Goal: Task Accomplishment & Management: Use online tool/utility

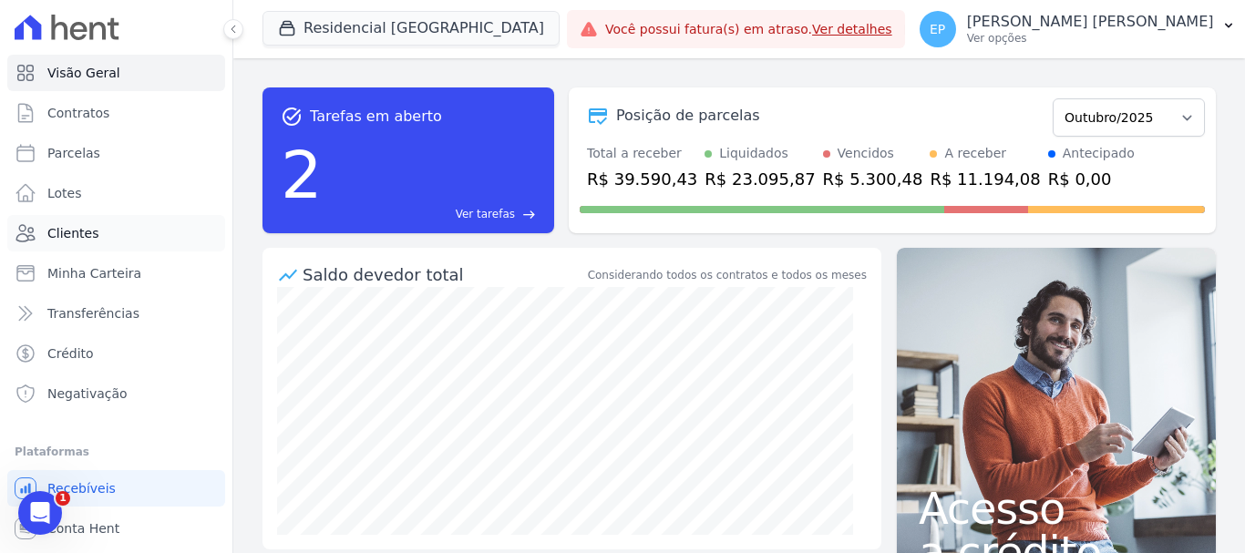
click at [63, 232] on span "Clientes" at bounding box center [72, 233] width 51 height 18
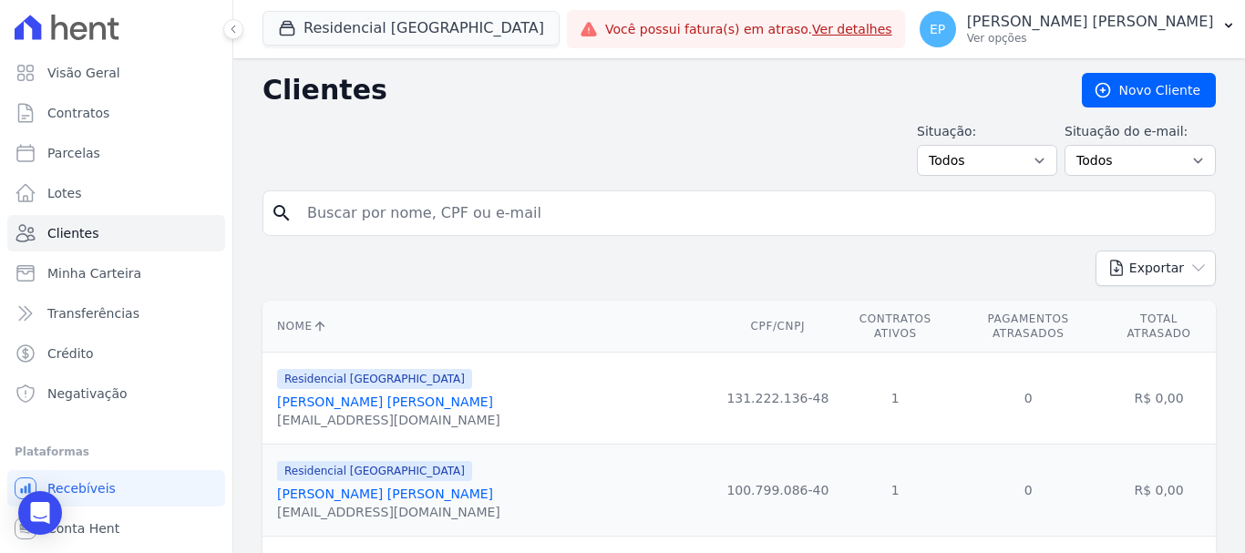
click at [331, 215] on input "search" at bounding box center [752, 213] width 912 height 36
paste input "[PERSON_NAME] [PERSON_NAME] dos [PERSON_NAME]"
type input "[PERSON_NAME] [PERSON_NAME] dos [PERSON_NAME]"
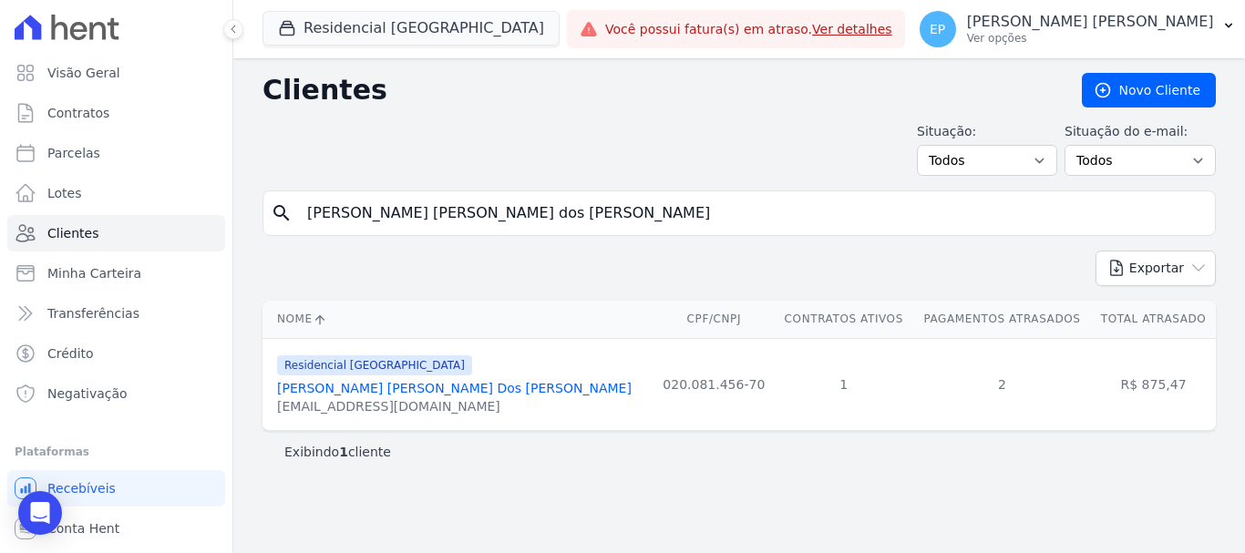
click at [395, 392] on link "[PERSON_NAME] [PERSON_NAME] Dos [PERSON_NAME]" at bounding box center [454, 388] width 355 height 15
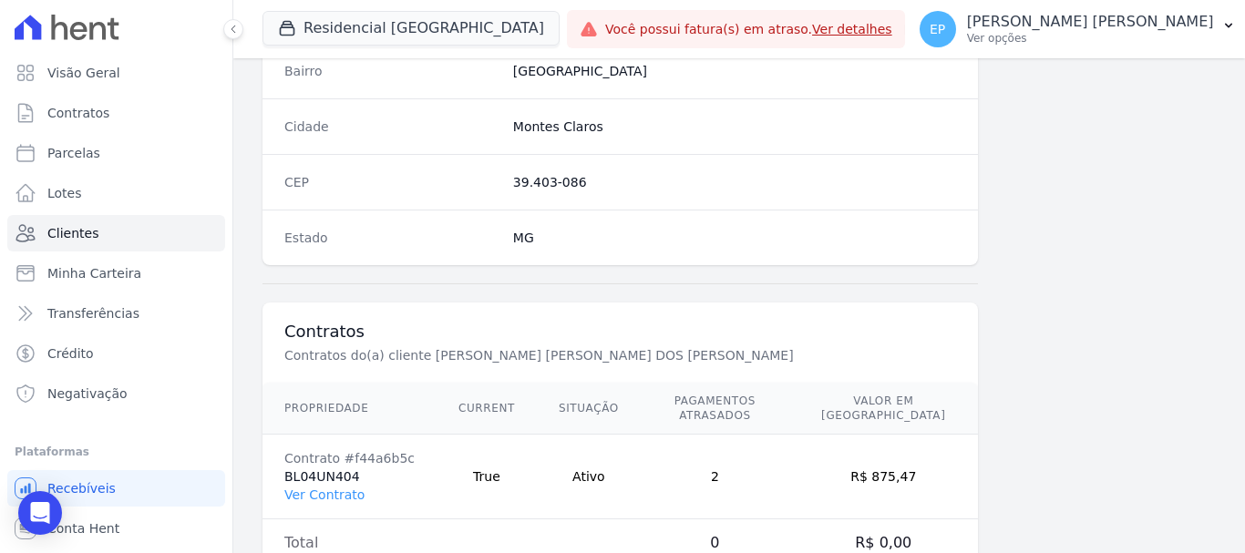
scroll to position [1152, 0]
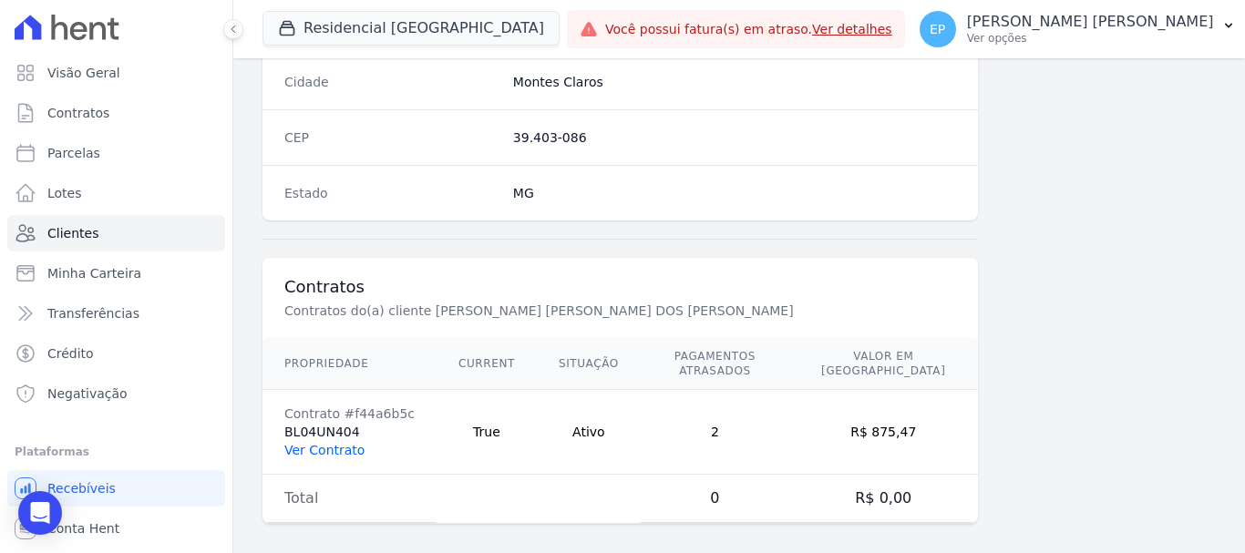
click at [339, 443] on link "Ver Contrato" at bounding box center [324, 450] width 80 height 15
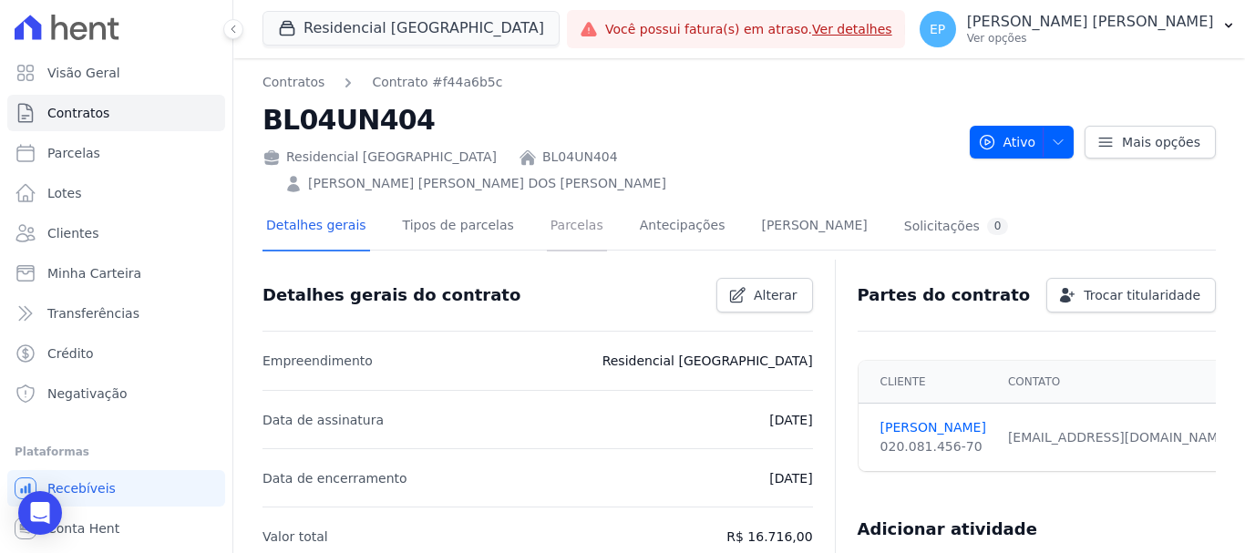
click at [547, 203] on link "Parcelas" at bounding box center [577, 227] width 60 height 48
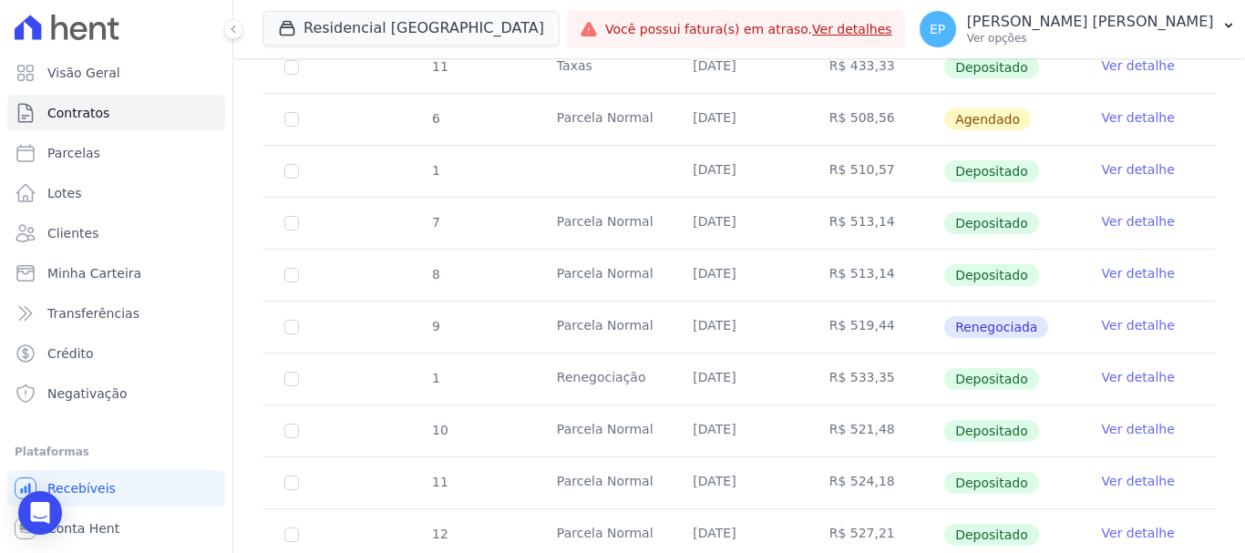
scroll to position [729, 0]
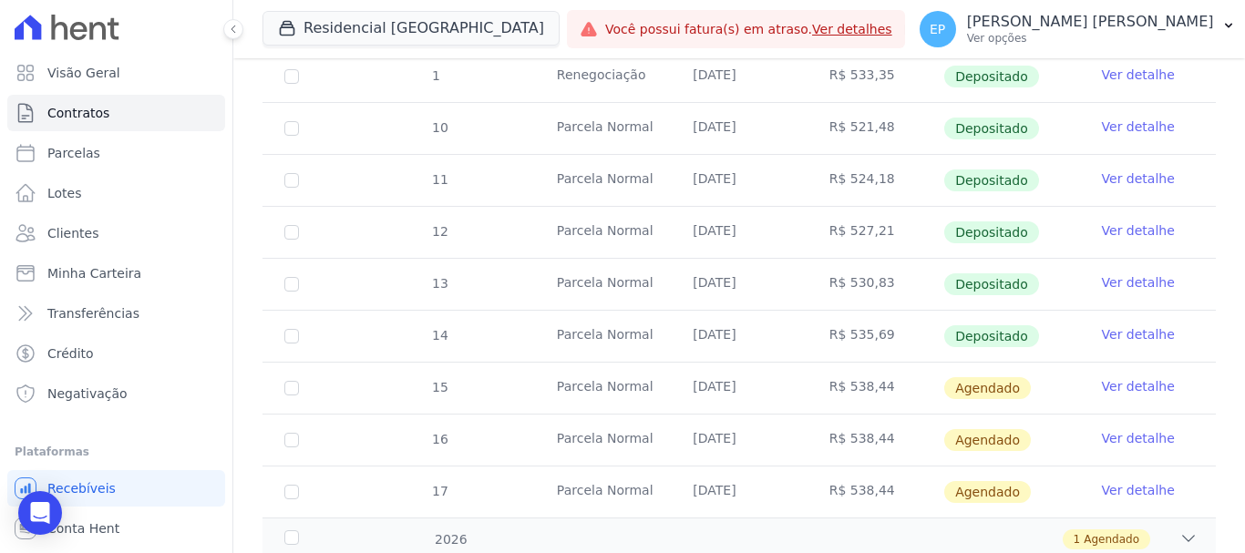
click at [1121, 377] on link "Ver detalhe" at bounding box center [1138, 386] width 73 height 18
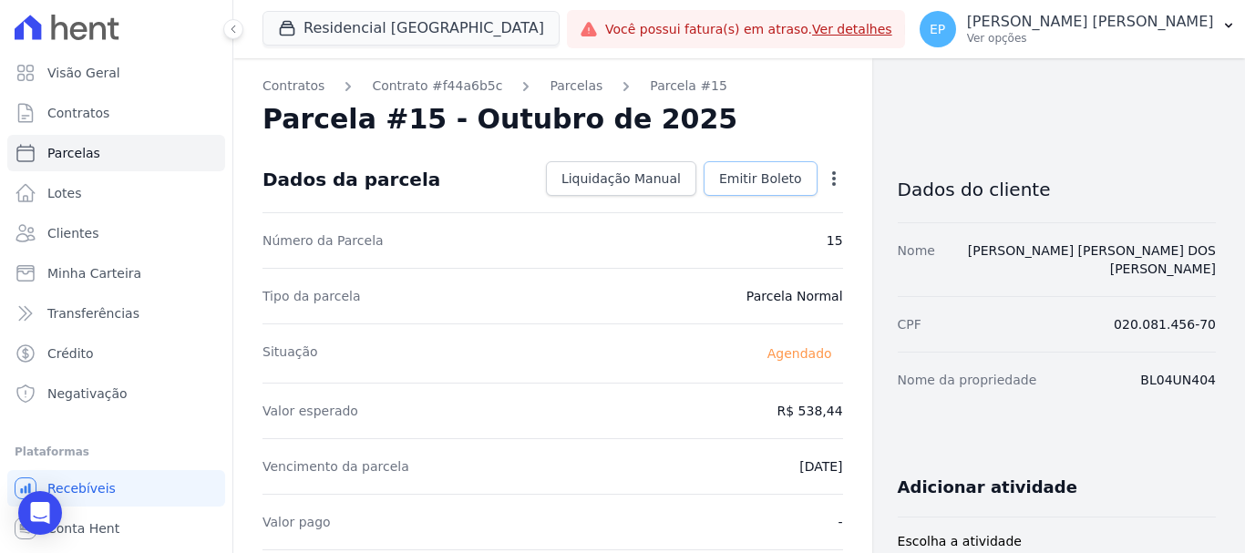
click at [753, 186] on span "Emitir Boleto" at bounding box center [760, 179] width 83 height 18
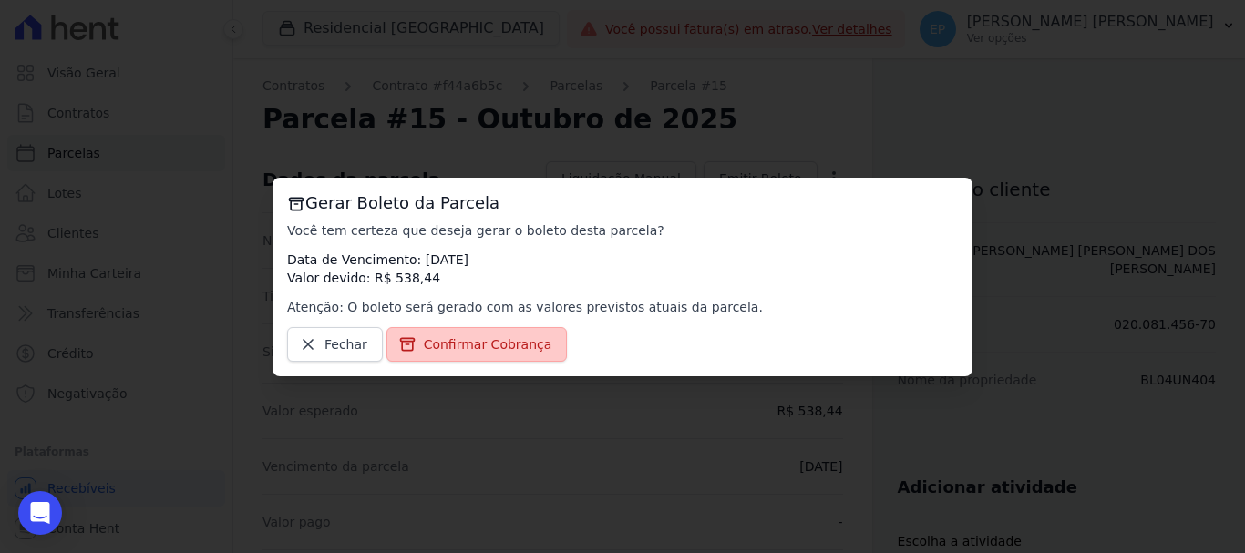
click at [496, 351] on span "Confirmar Cobrança" at bounding box center [488, 344] width 129 height 18
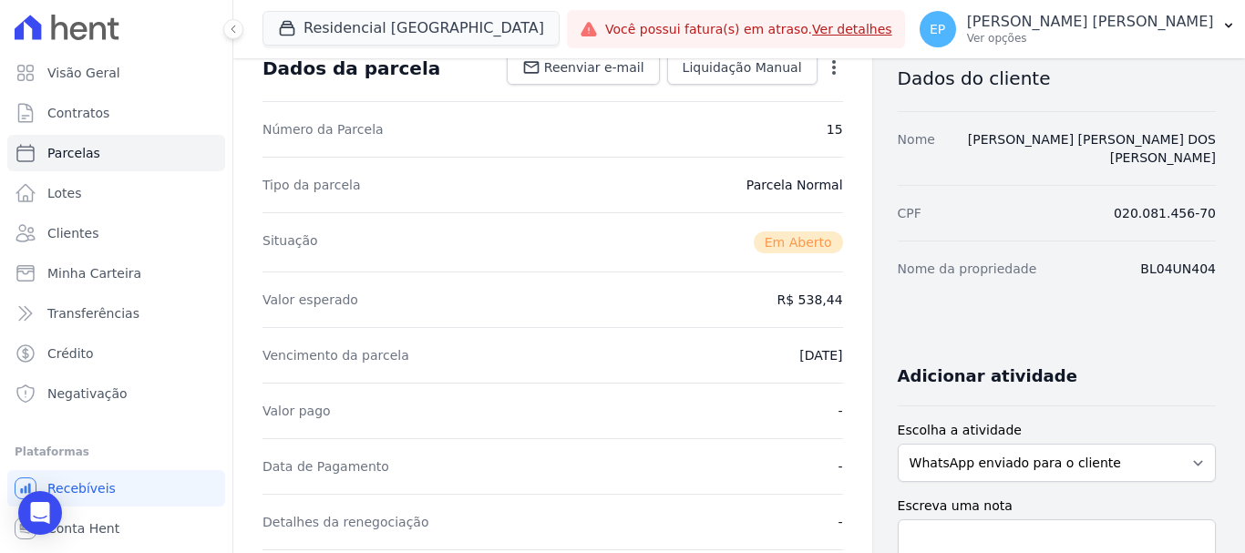
scroll to position [456, 0]
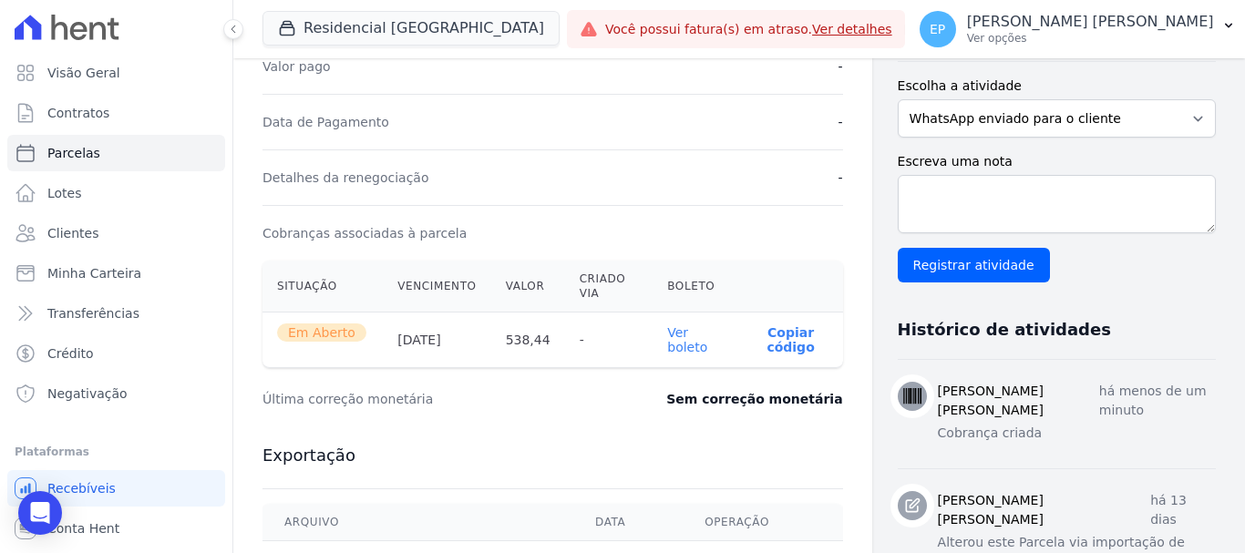
click at [780, 338] on p "Copiar código" at bounding box center [791, 339] width 75 height 29
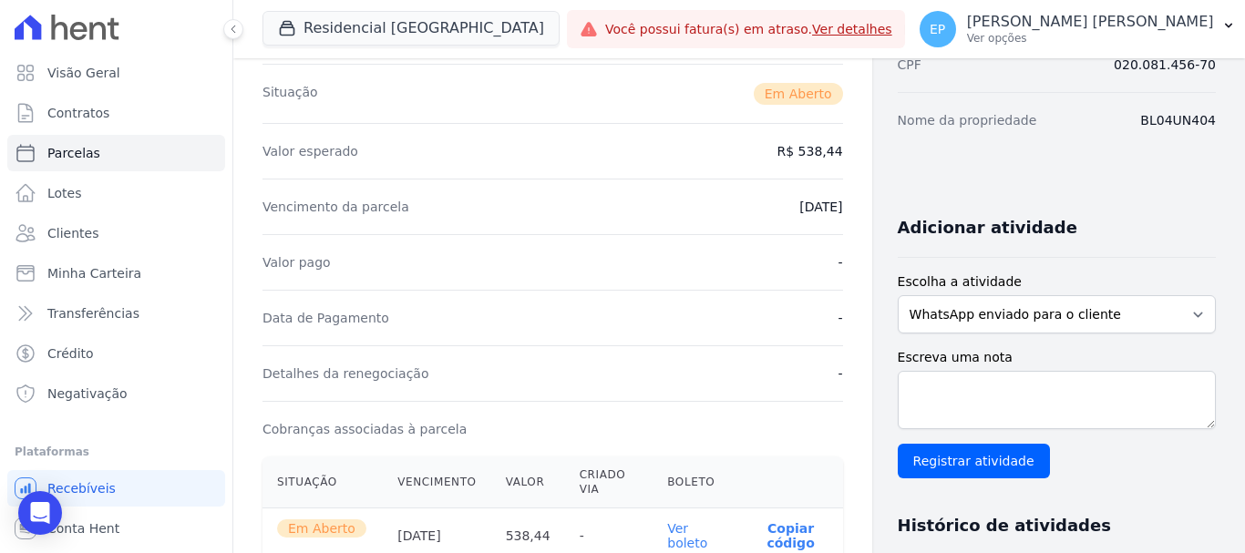
scroll to position [0, 0]
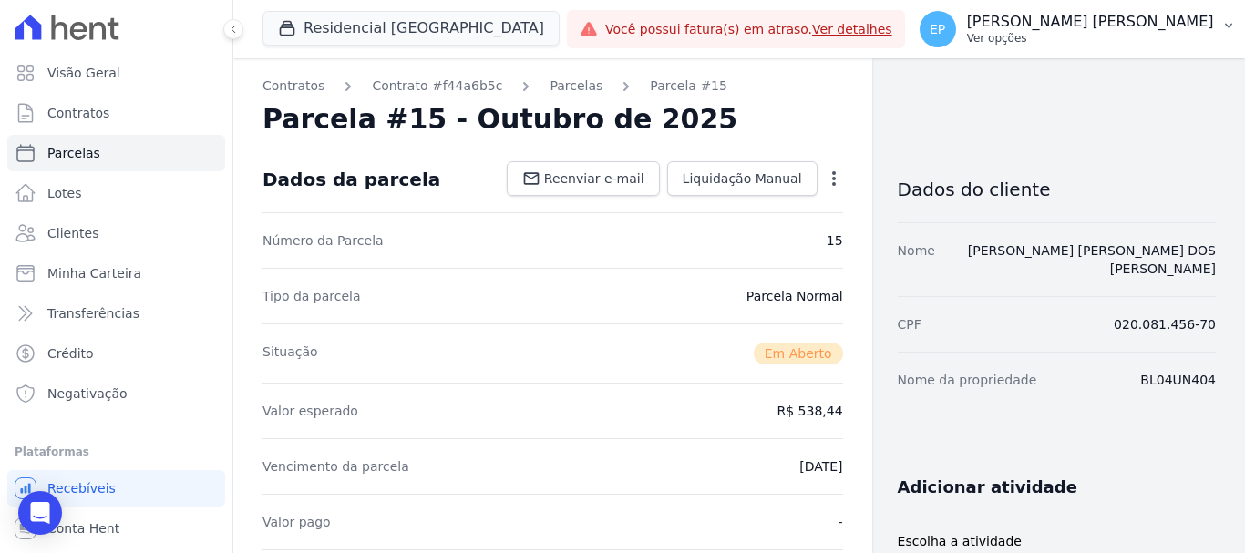
click at [1158, 45] on p "Ver opções" at bounding box center [1090, 38] width 247 height 15
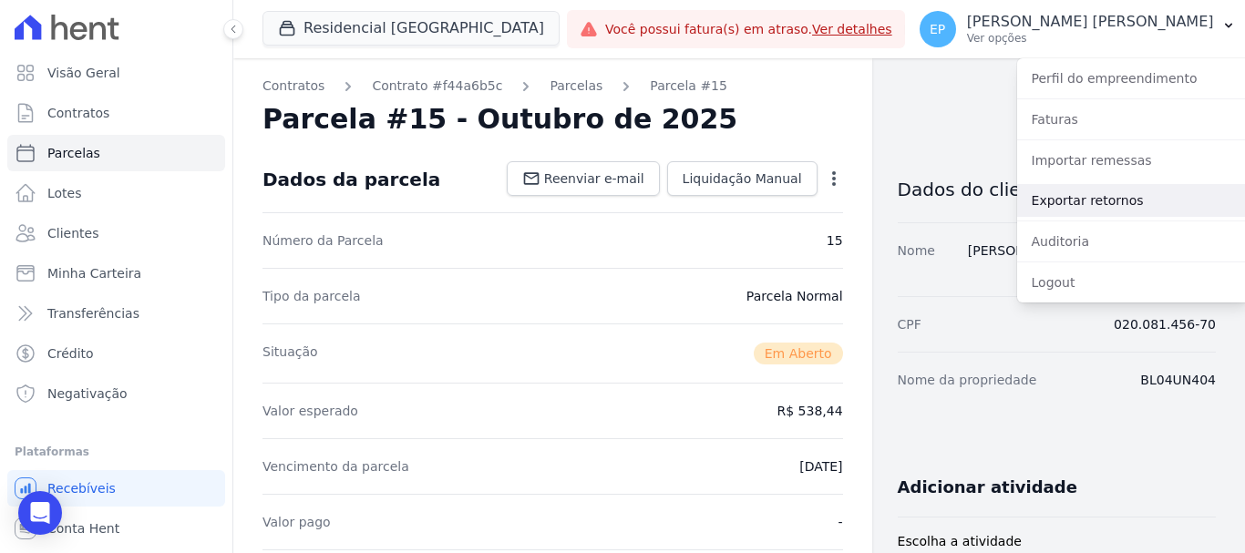
click at [1052, 201] on link "Exportar retornos" at bounding box center [1133, 200] width 233 height 33
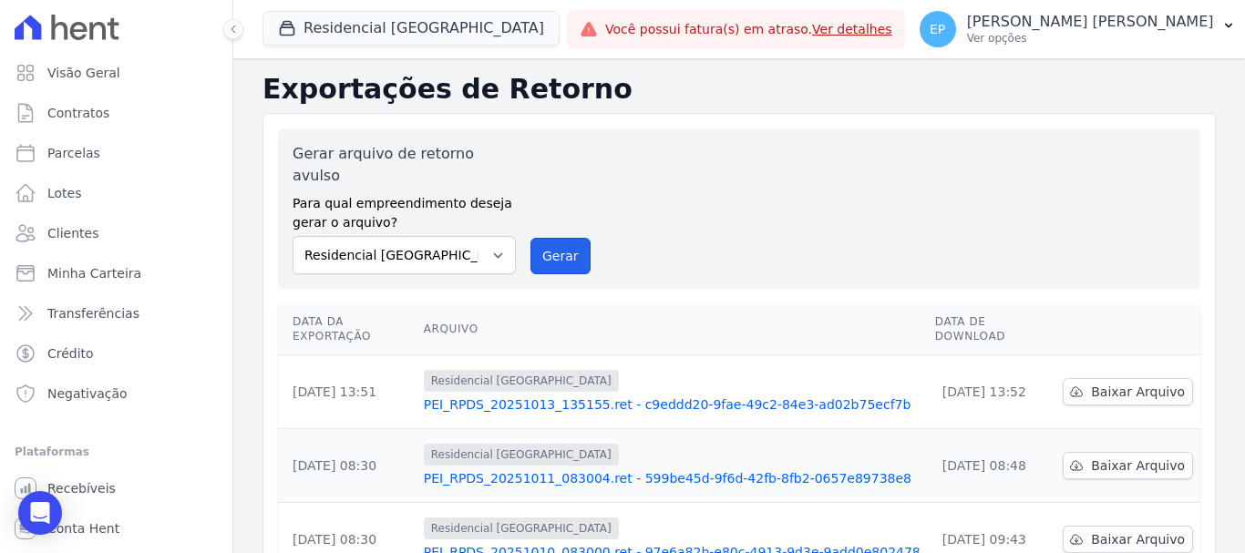
drag, startPoint x: 544, startPoint y: 232, endPoint x: 699, endPoint y: 128, distance: 186.6
click at [544, 238] on button "Gerar" at bounding box center [561, 256] width 60 height 36
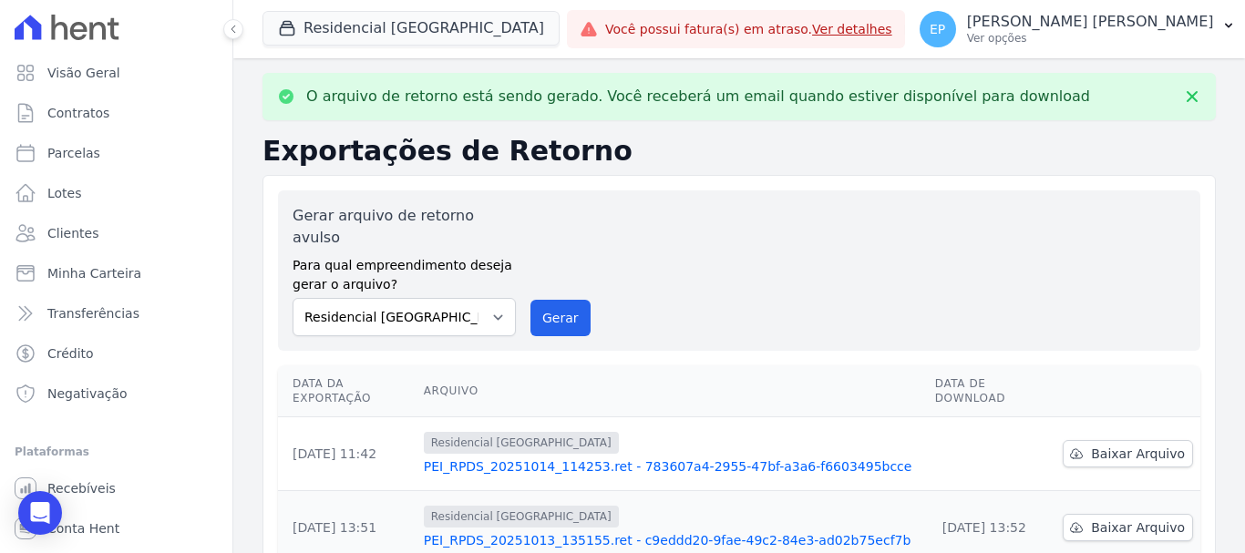
scroll to position [91, 0]
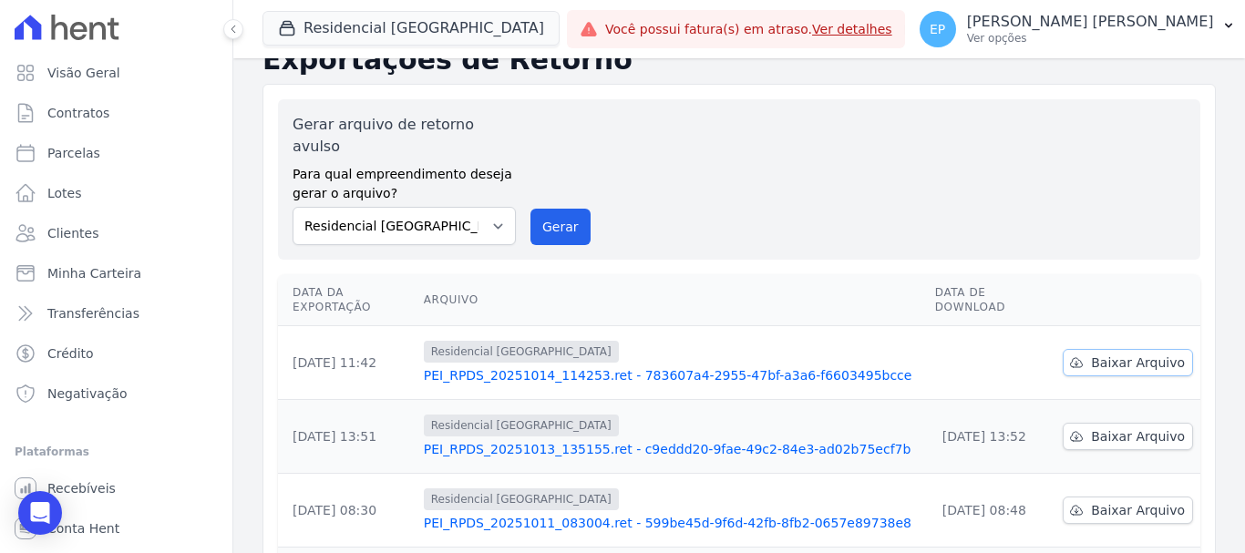
click at [1115, 354] on span "Baixar Arquivo" at bounding box center [1138, 363] width 94 height 18
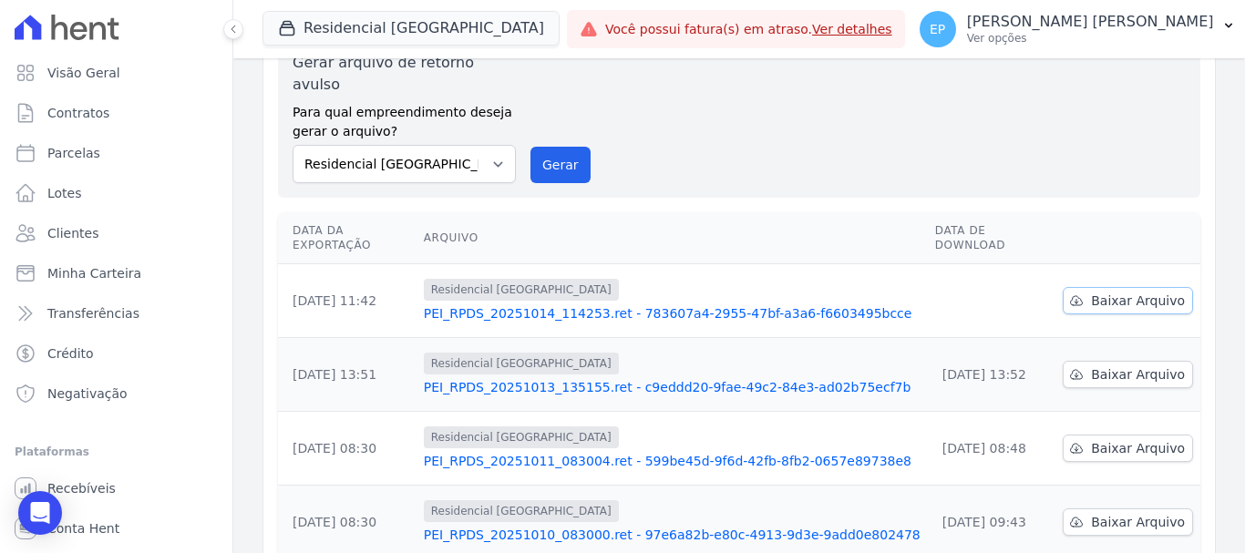
scroll to position [29, 0]
